Goal: Use online tool/utility: Utilize a website feature to perform a specific function

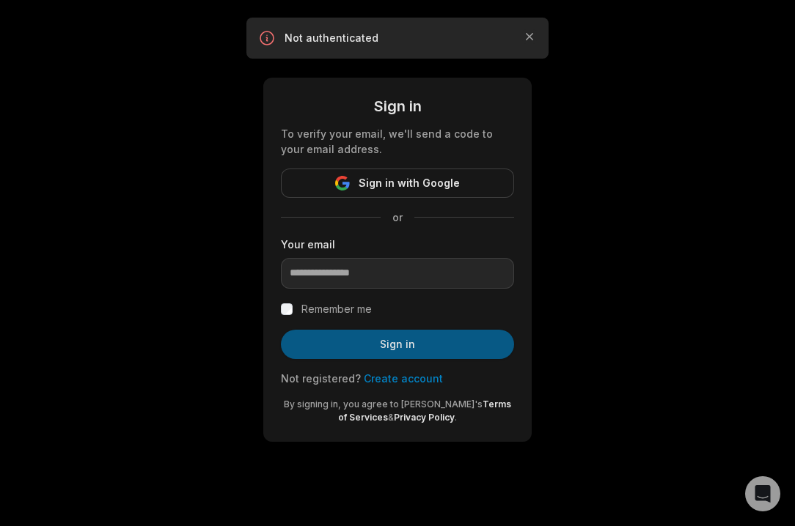
click at [380, 343] on button "Sign in" at bounding box center [397, 344] width 233 height 29
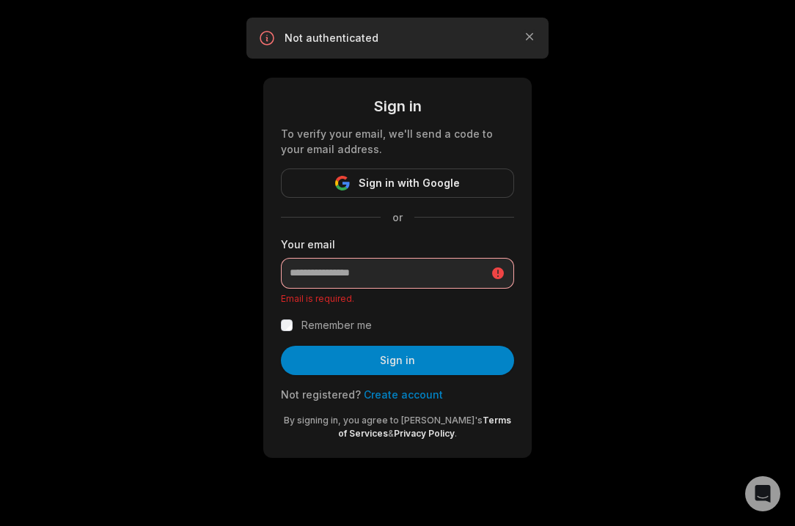
click at [628, 196] on div "Sign in To verify your email, we'll send a code to your email address. Sign in …" at bounding box center [397, 246] width 795 height 493
click at [424, 178] on span "Sign in with Google" at bounding box center [408, 183] width 101 height 18
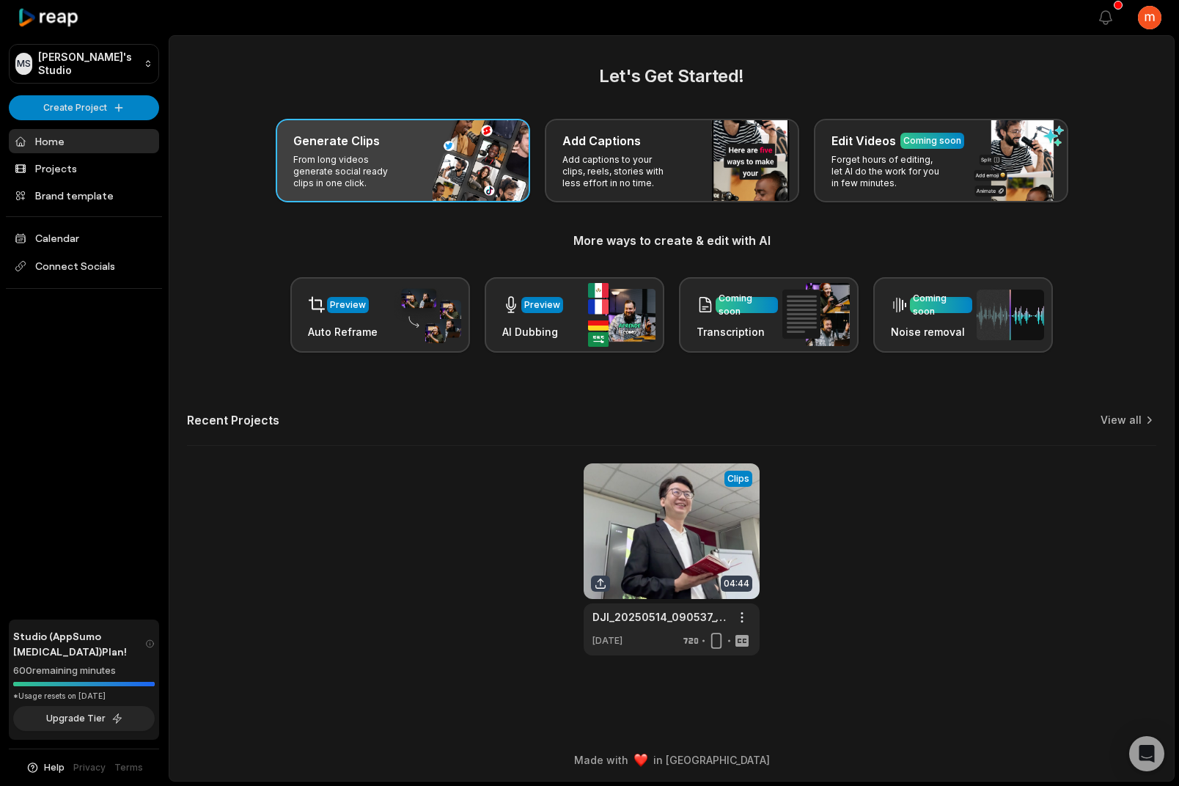
click at [377, 187] on p "From long videos generate social ready clips in one click." at bounding box center [350, 171] width 114 height 35
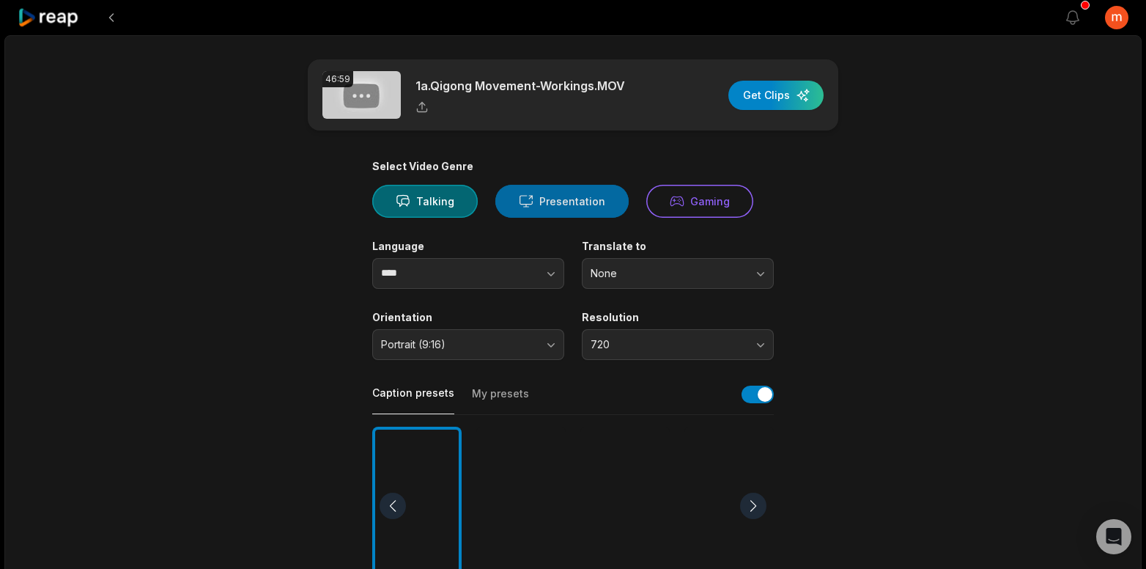
click at [539, 195] on button "Presentation" at bounding box center [562, 201] width 133 height 33
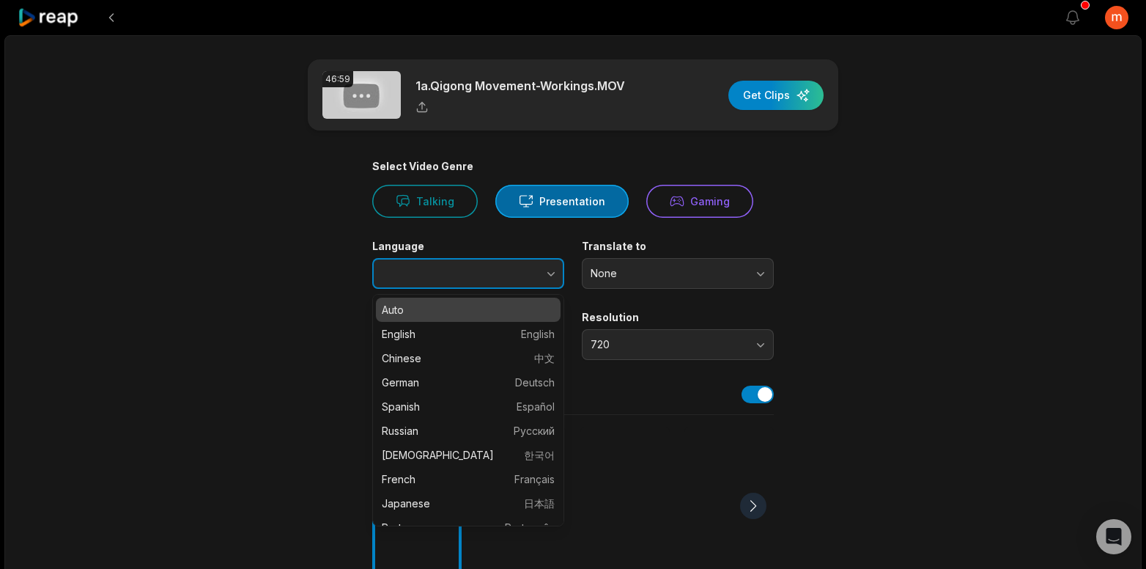
click at [525, 274] on button "button" at bounding box center [523, 273] width 84 height 31
type input "*******"
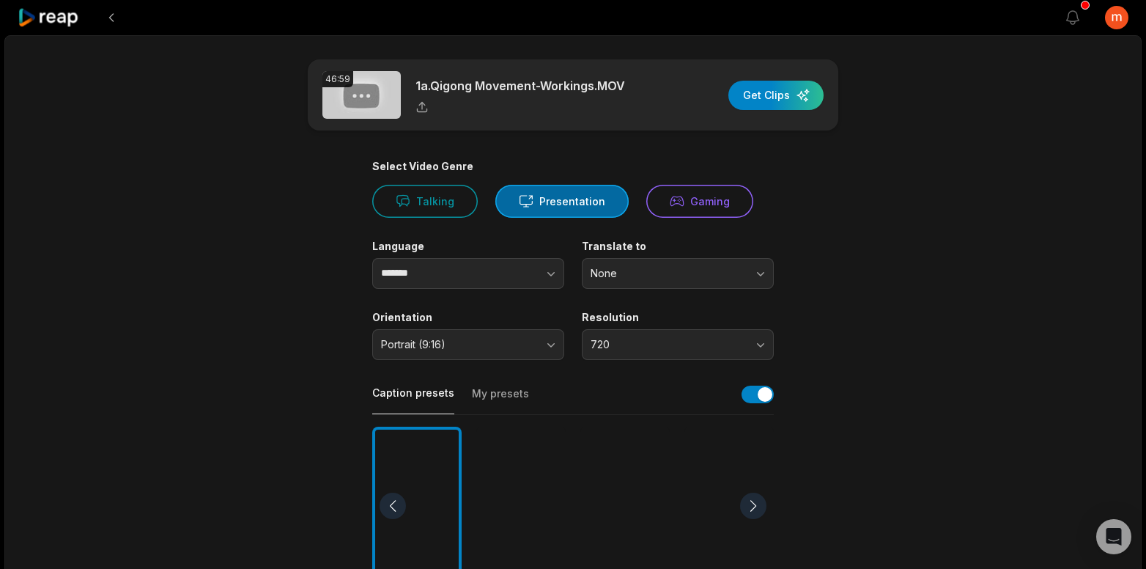
click at [693, 270] on span "None" at bounding box center [668, 273] width 154 height 13
click at [794, 277] on div "46:59 1a.Qigong Movement-Workings.MOV Get Clips Select Video Genre Talking Pres…" at bounding box center [573, 543] width 1138 height 1017
click at [484, 344] on span "Portrait (9:16)" at bounding box center [458, 344] width 154 height 13
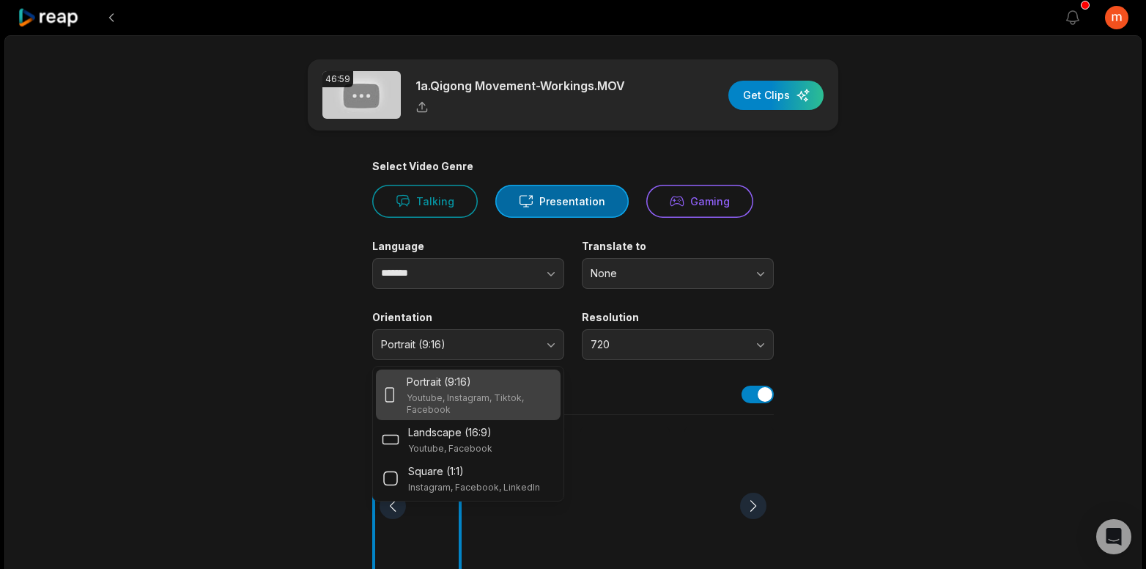
click at [303, 368] on main "46:59 1a.Qigong Movement-Workings.MOV Get Clips Select Video Genre Talking Pres…" at bounding box center [573, 504] width 710 height 891
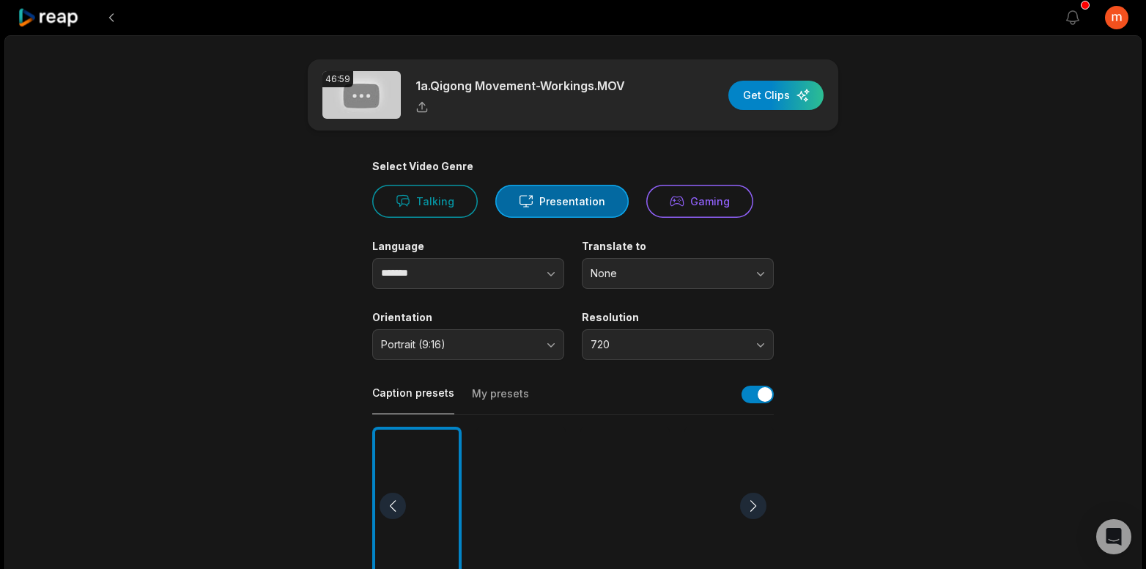
click at [474, 335] on button "Portrait (9:16)" at bounding box center [468, 344] width 192 height 31
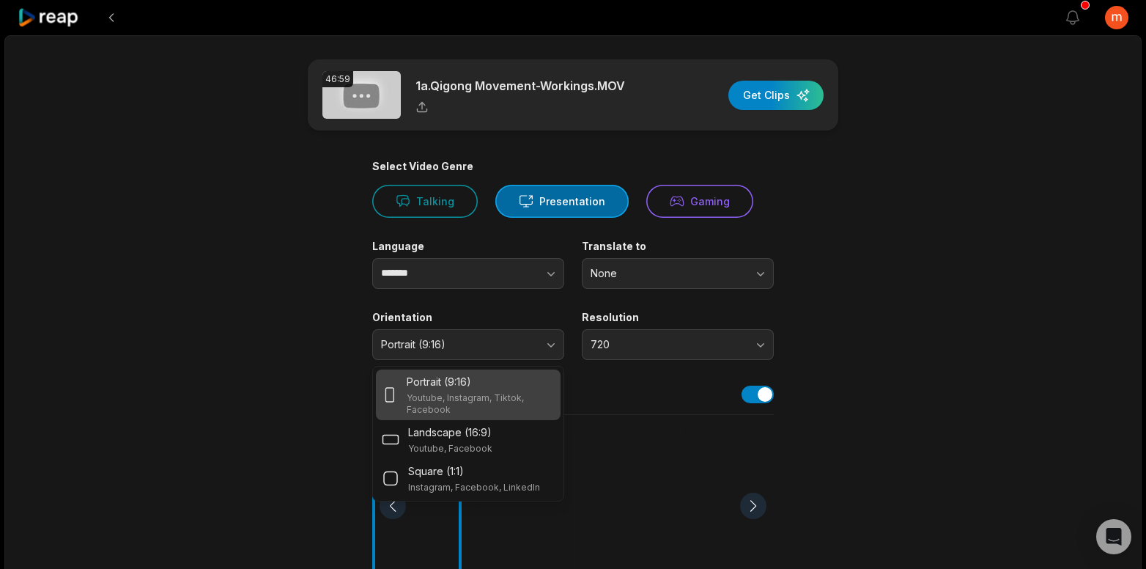
click at [794, 346] on div "46:59 1a.Qigong Movement-Workings.MOV Get Clips Select Video Genre Talking Pres…" at bounding box center [573, 543] width 1138 height 1017
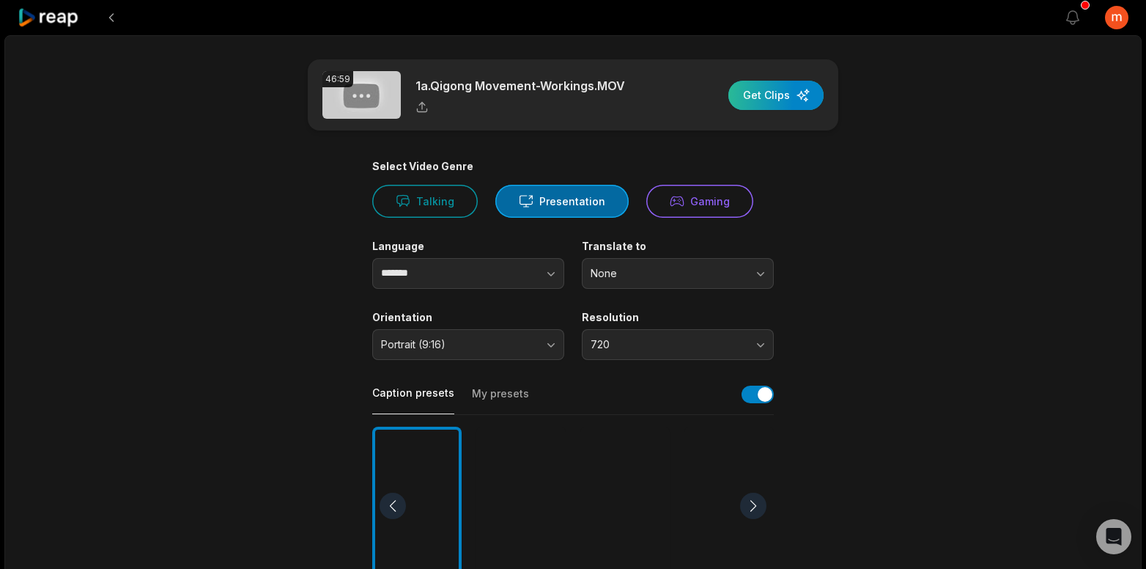
click at [747, 88] on div "button" at bounding box center [776, 95] width 95 height 29
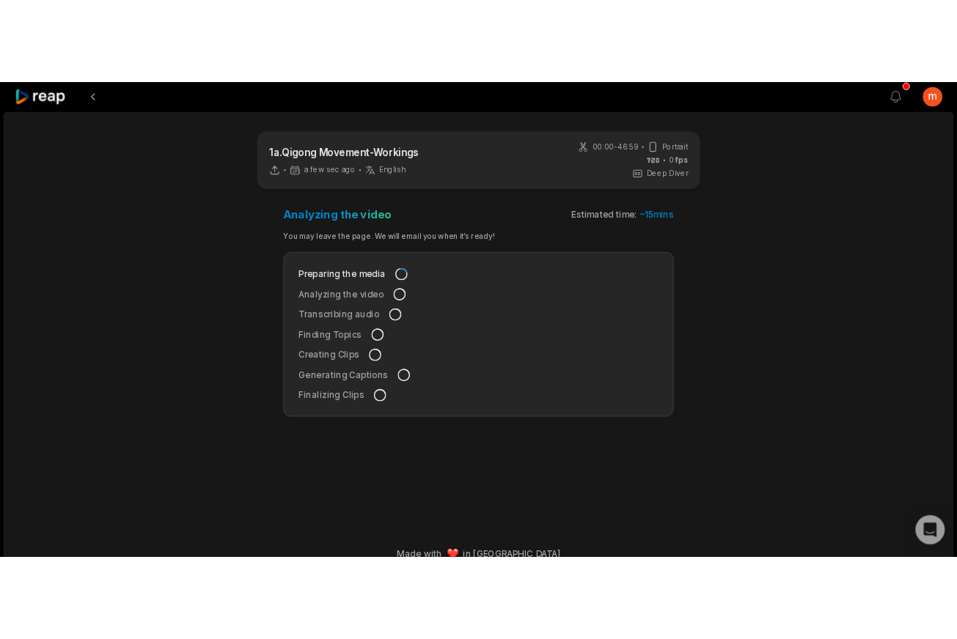
scroll to position [23, 0]
